Goal: Task Accomplishment & Management: Use online tool/utility

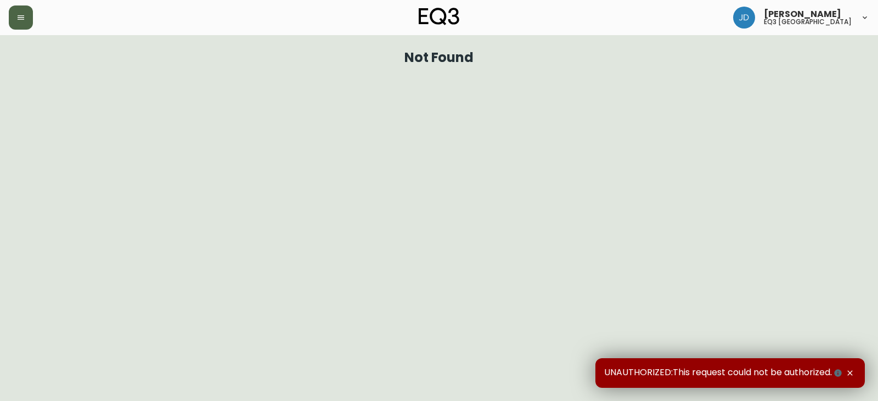
click at [21, 14] on icon "button" at bounding box center [20, 17] width 9 height 9
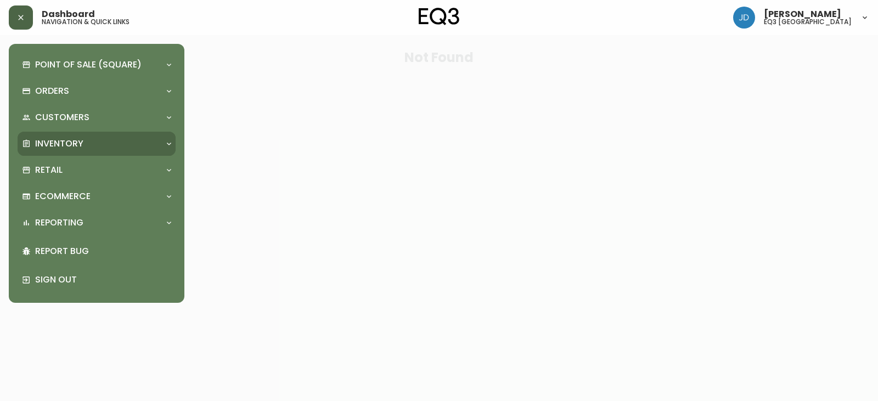
click at [61, 143] on p "Inventory" at bounding box center [59, 144] width 48 height 12
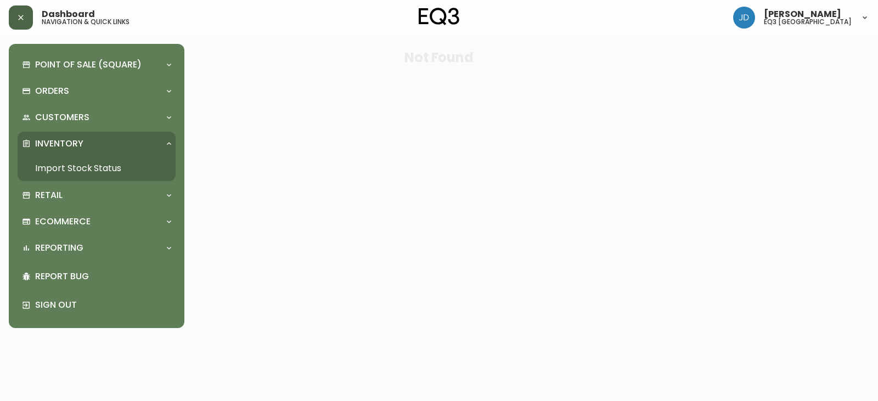
click at [76, 165] on link "Import Stock Status" at bounding box center [97, 168] width 158 height 25
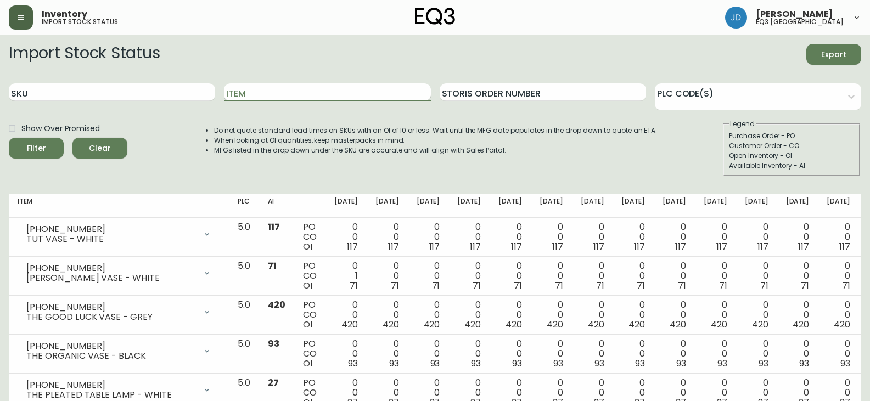
click at [251, 83] on input "Item" at bounding box center [327, 92] width 206 height 18
type input "NOVAH"
click at [32, 145] on icon "submit" at bounding box center [31, 146] width 15 height 15
